Goal: Task Accomplishment & Management: Check status

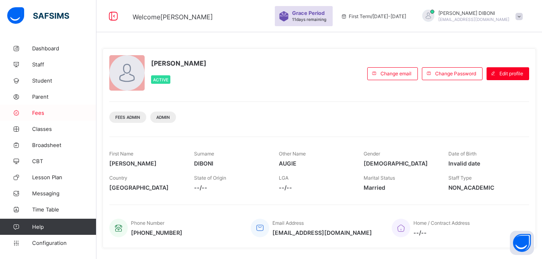
click at [34, 111] on span "Fees" at bounding box center [64, 112] width 64 height 6
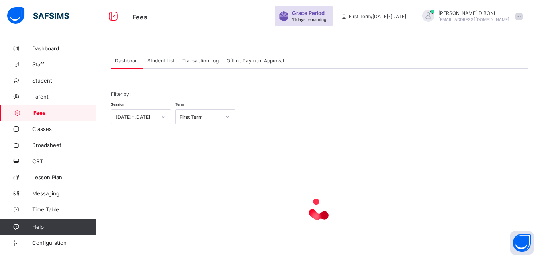
click at [162, 59] on span "Student List" at bounding box center [161, 60] width 27 height 6
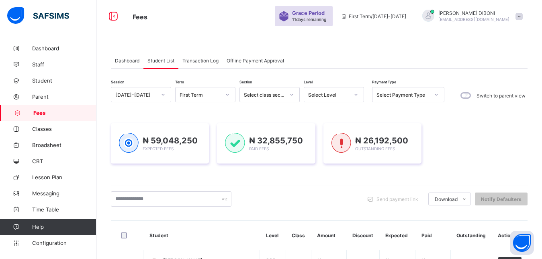
click at [333, 95] on div "Select Level" at bounding box center [328, 95] width 41 height 6
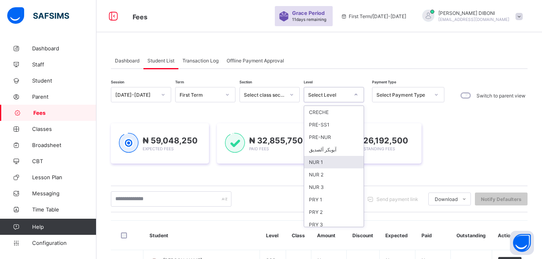
scroll to position [104, 0]
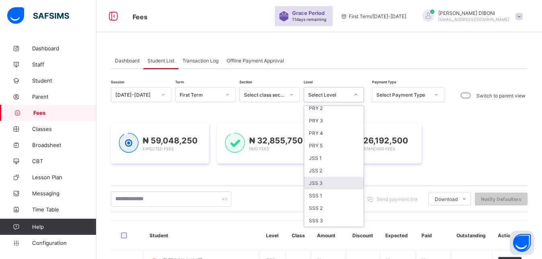
click at [345, 181] on div "JSS 3" at bounding box center [334, 183] width 60 height 12
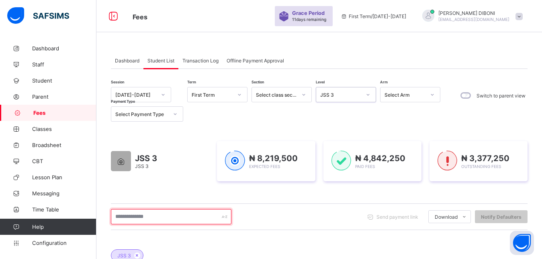
click at [187, 217] on input "text" at bounding box center [171, 216] width 121 height 15
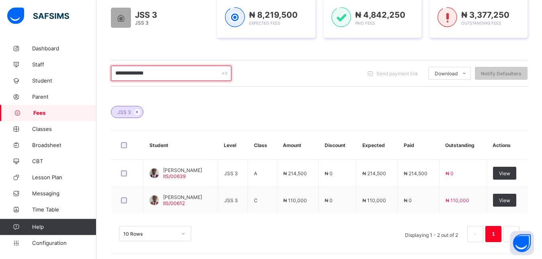
scroll to position [144, 0]
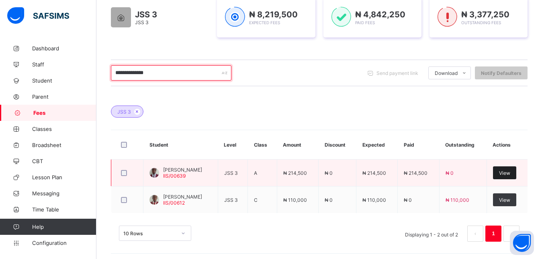
type input "**********"
click at [511, 175] on span "View" at bounding box center [504, 173] width 11 height 6
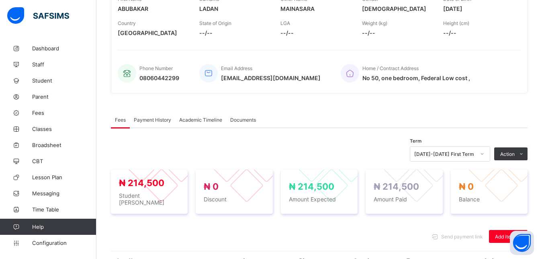
scroll to position [248, 0]
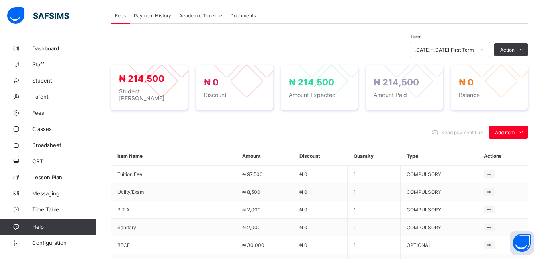
click at [162, 18] on span "Payment History" at bounding box center [152, 15] width 37 height 6
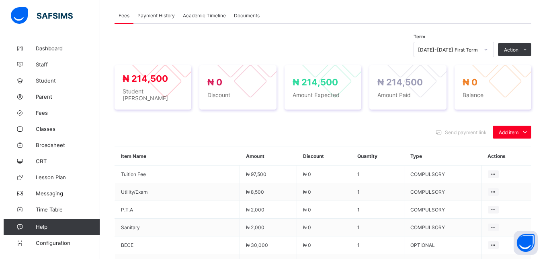
scroll to position [124, 0]
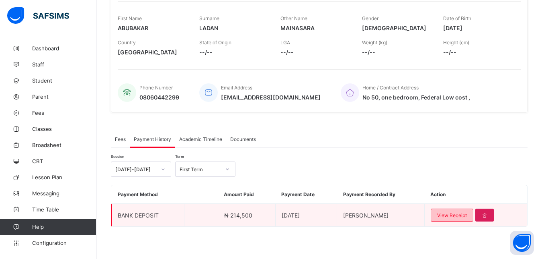
click at [466, 216] on span "View Receipt" at bounding box center [452, 215] width 30 height 6
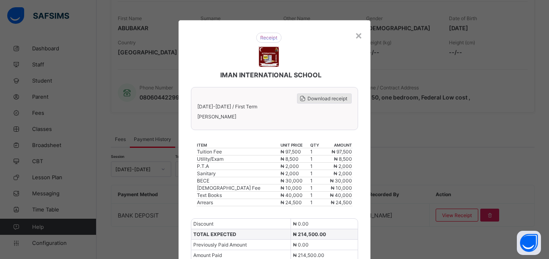
click at [323, 98] on span "Download receipt" at bounding box center [328, 98] width 40 height 6
click at [332, 96] on span "Download receipt" at bounding box center [328, 98] width 40 height 6
click at [355, 36] on div "×" at bounding box center [359, 35] width 8 height 14
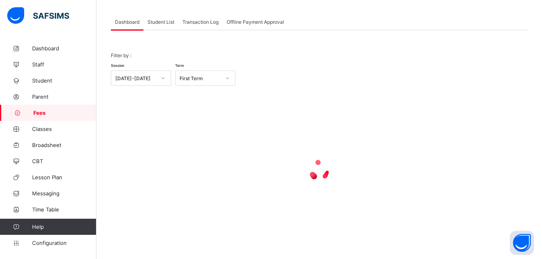
scroll to position [39, 0]
click at [156, 23] on span "Student List" at bounding box center [161, 22] width 27 height 6
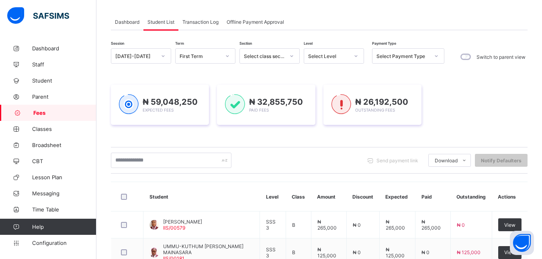
click at [334, 58] on div "Select Level" at bounding box center [328, 56] width 41 height 6
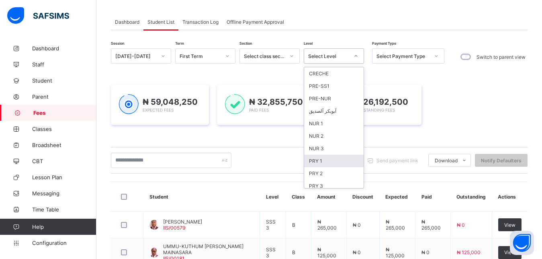
scroll to position [104, 0]
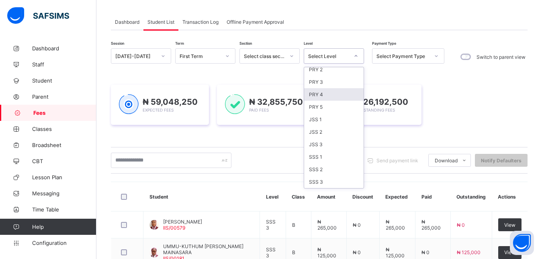
click at [327, 93] on div "PRY 4" at bounding box center [334, 94] width 60 height 12
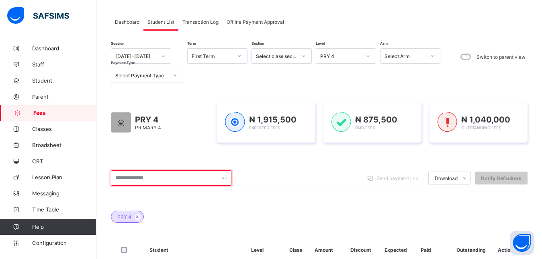
click at [174, 173] on input "text" at bounding box center [171, 177] width 121 height 15
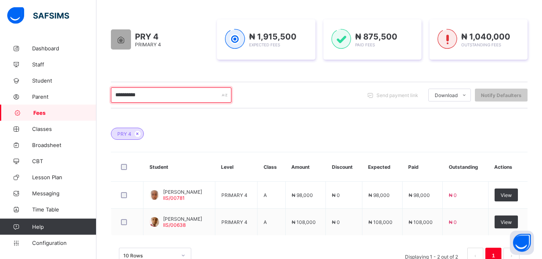
scroll to position [141, 0]
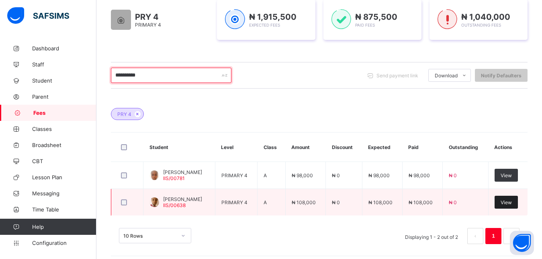
type input "**********"
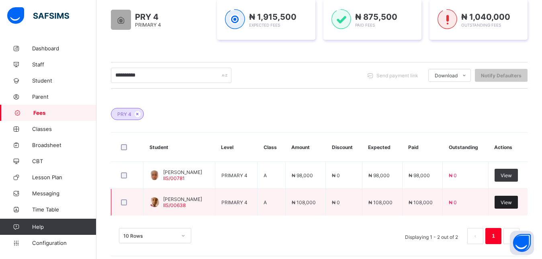
click at [512, 202] on span "View" at bounding box center [506, 202] width 11 height 6
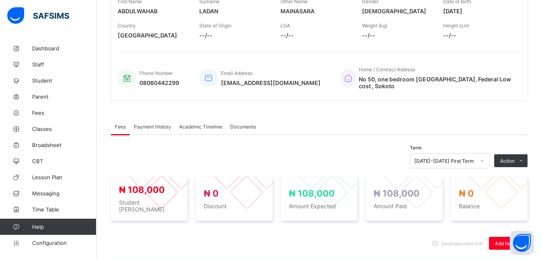
scroll to position [245, 0]
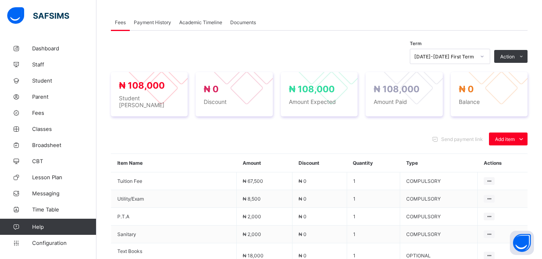
click at [162, 19] on span "Payment History" at bounding box center [152, 22] width 37 height 6
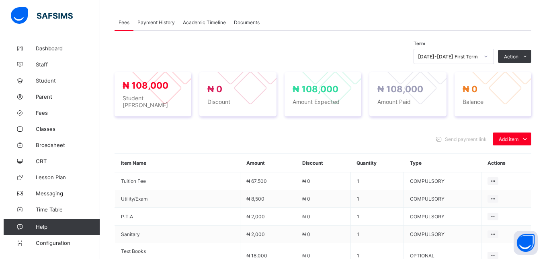
scroll to position [124, 0]
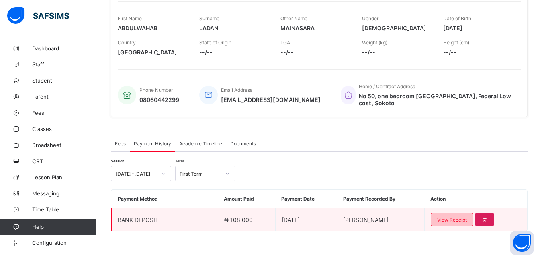
click at [457, 216] on span "View Receipt" at bounding box center [452, 219] width 30 height 6
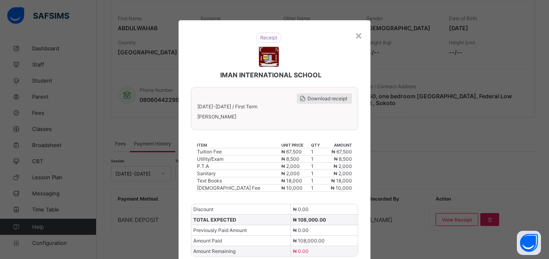
click at [325, 99] on span "Download receipt" at bounding box center [328, 98] width 40 height 6
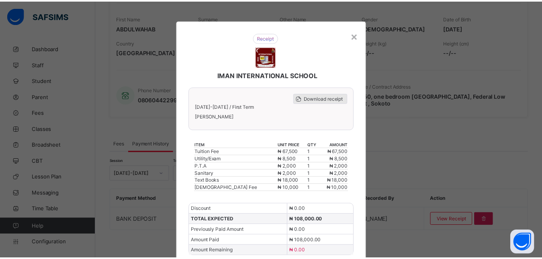
scroll to position [0, 0]
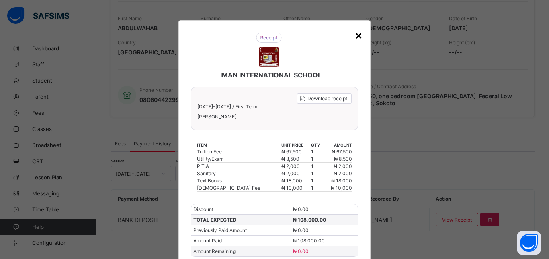
click at [355, 35] on div "×" at bounding box center [359, 35] width 8 height 14
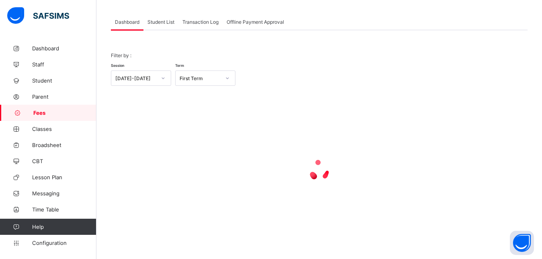
scroll to position [39, 0]
click at [162, 22] on span "Student List" at bounding box center [161, 22] width 27 height 6
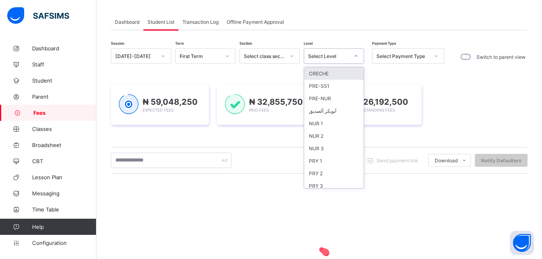
click at [326, 54] on div "Select Level" at bounding box center [328, 56] width 41 height 6
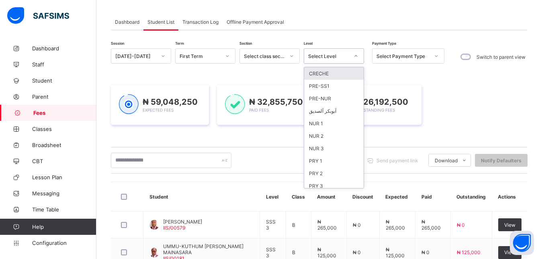
scroll to position [104, 0]
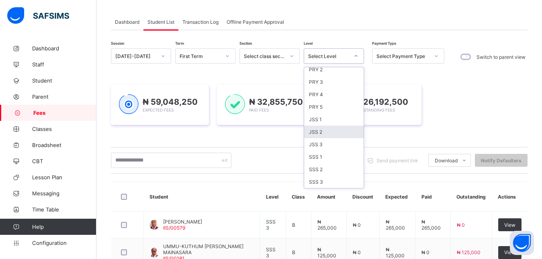
click at [339, 131] on div "JSS 2" at bounding box center [334, 131] width 60 height 12
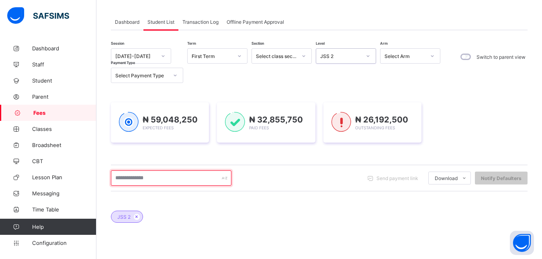
click at [191, 173] on input "text" at bounding box center [171, 177] width 121 height 15
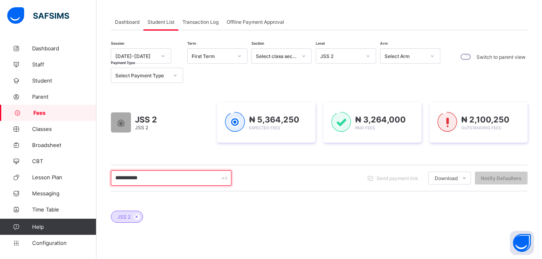
type input "**********"
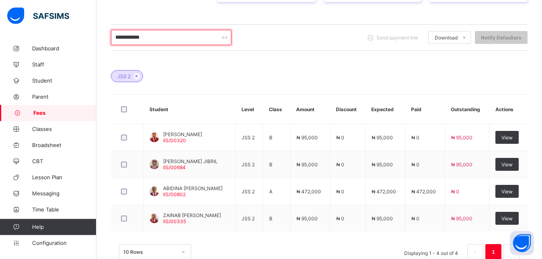
scroll to position [182, 0]
